Goal: Task Accomplishment & Management: Use online tool/utility

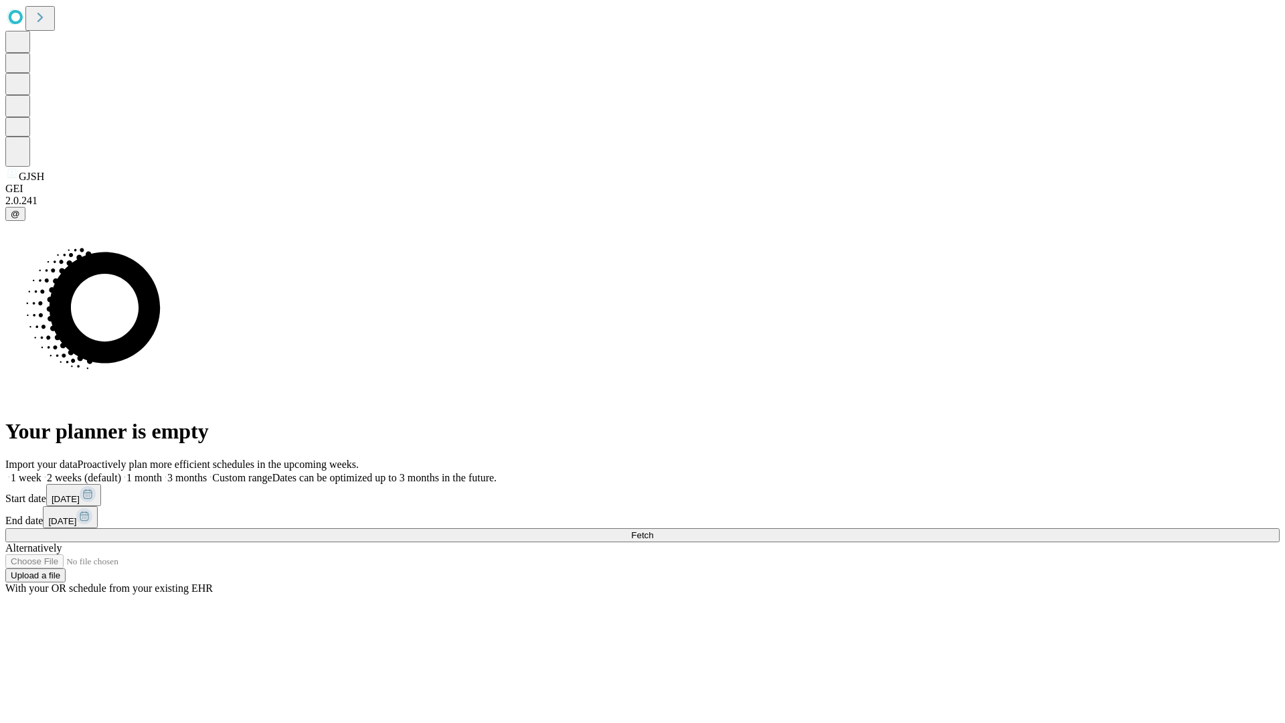
click at [653, 530] on span "Fetch" at bounding box center [642, 535] width 22 height 10
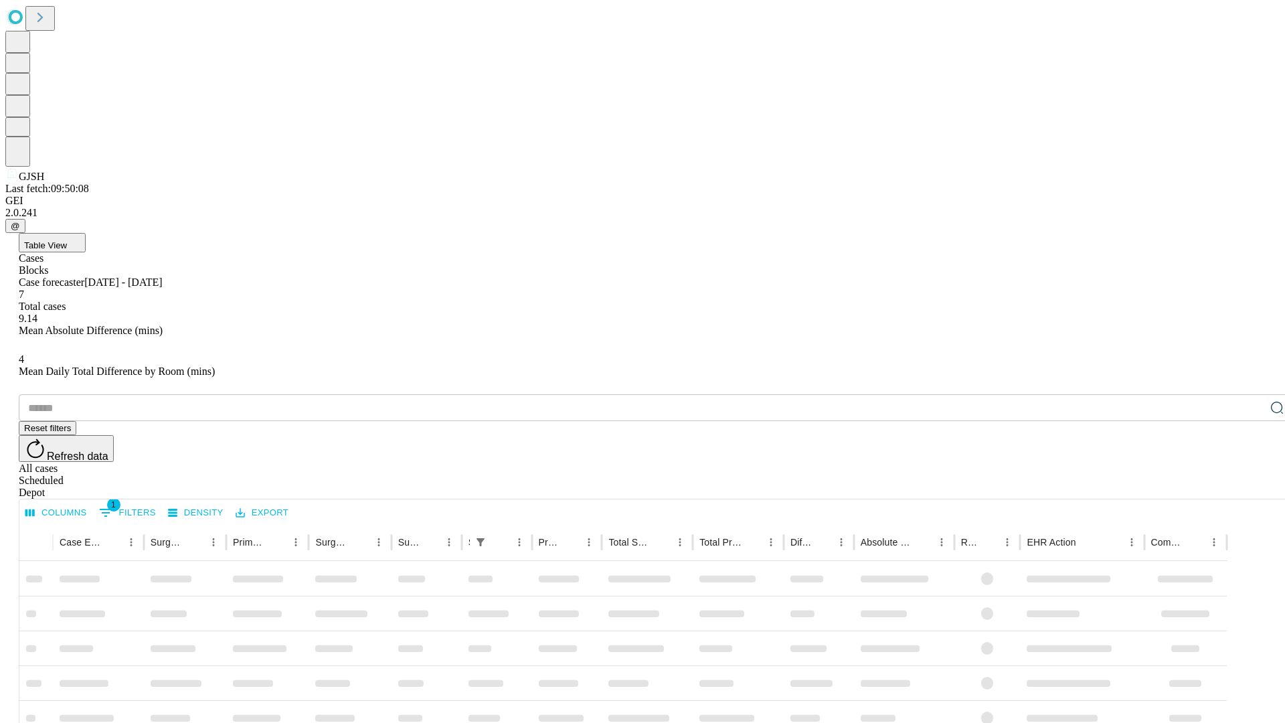
click at [1250, 487] on div "Depot" at bounding box center [656, 493] width 1274 height 12
